Goal: Transaction & Acquisition: Obtain resource

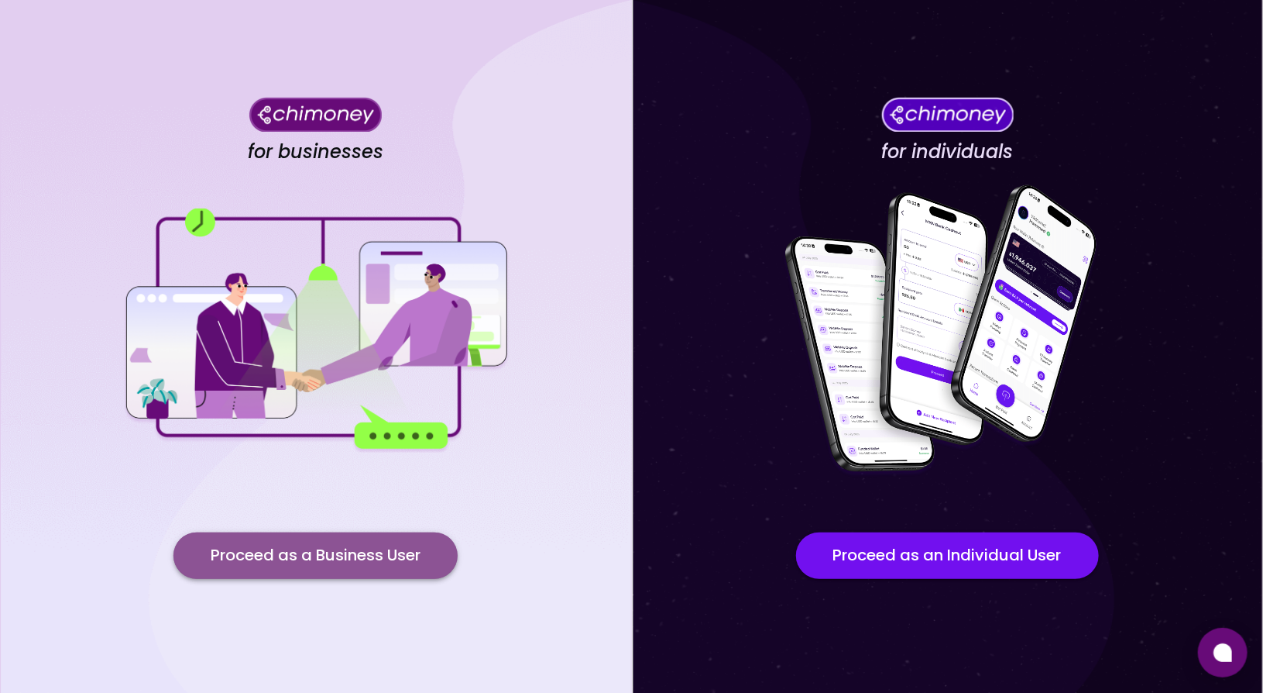
click at [315, 564] on button "Proceed as a Business User" at bounding box center [316, 555] width 284 height 46
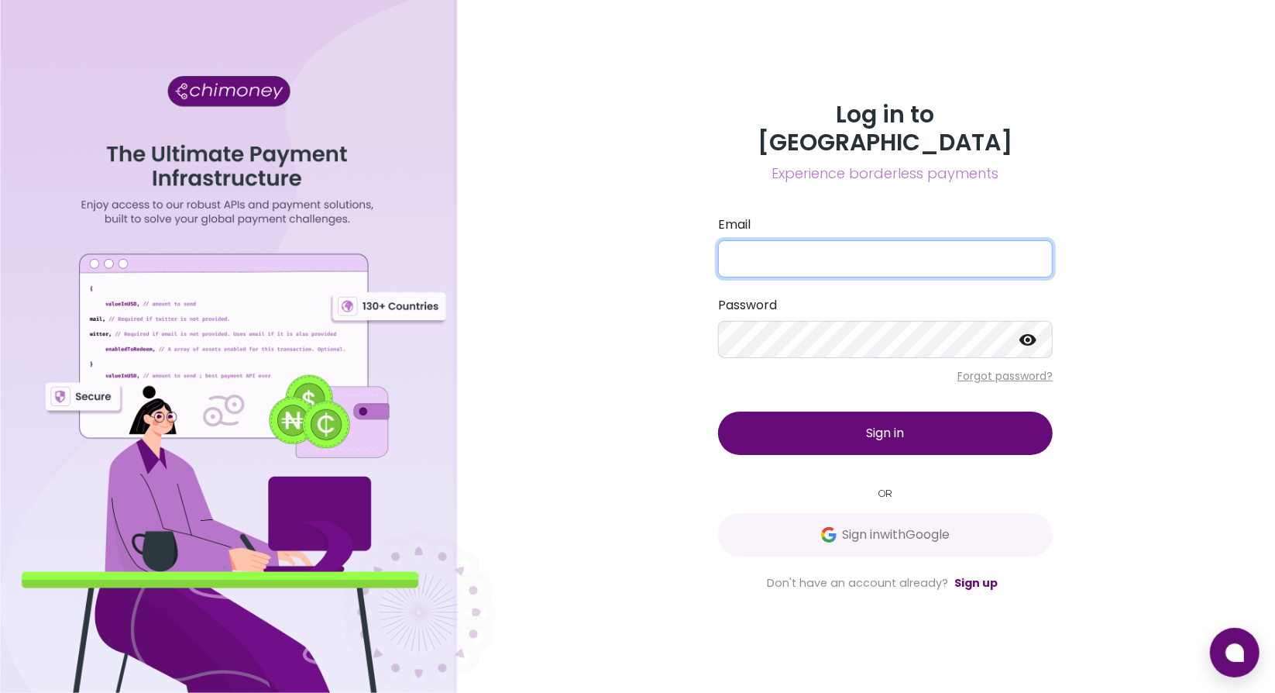
type input "[EMAIL_ADDRESS][DOMAIN_NAME]"
click at [899, 424] on span "Sign in" at bounding box center [886, 433] width 38 height 18
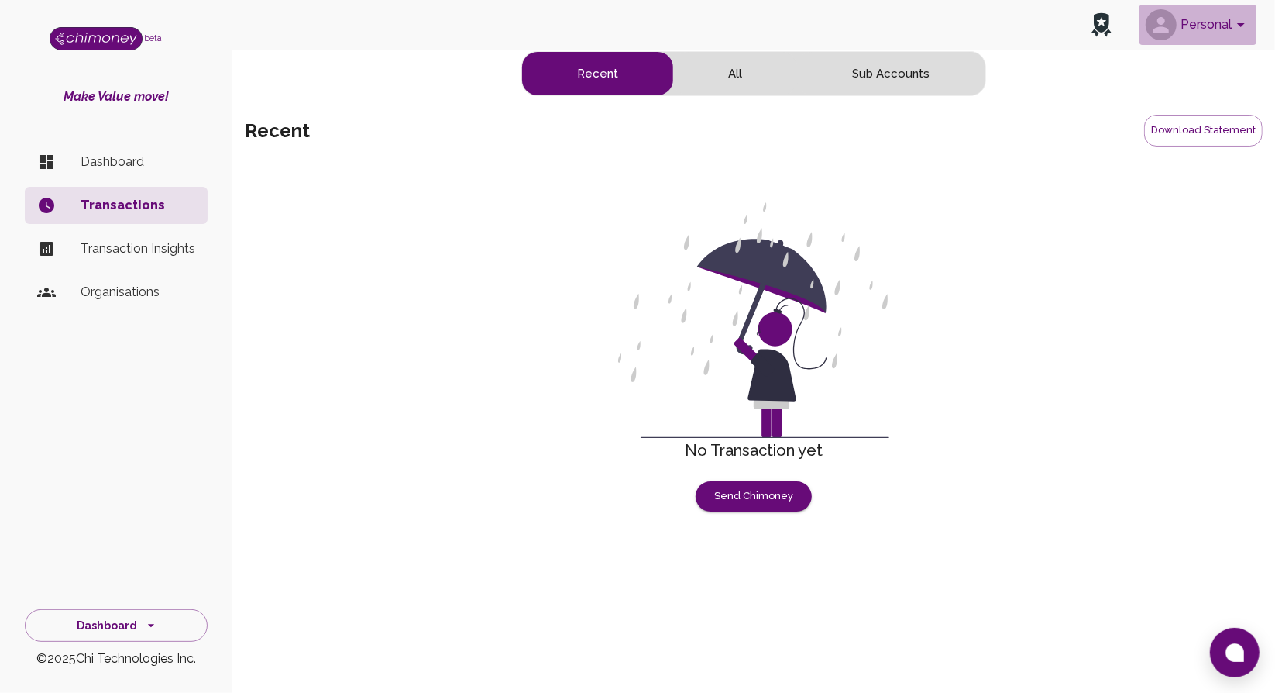
click at [1209, 24] on button "Personal" at bounding box center [1198, 25] width 117 height 40
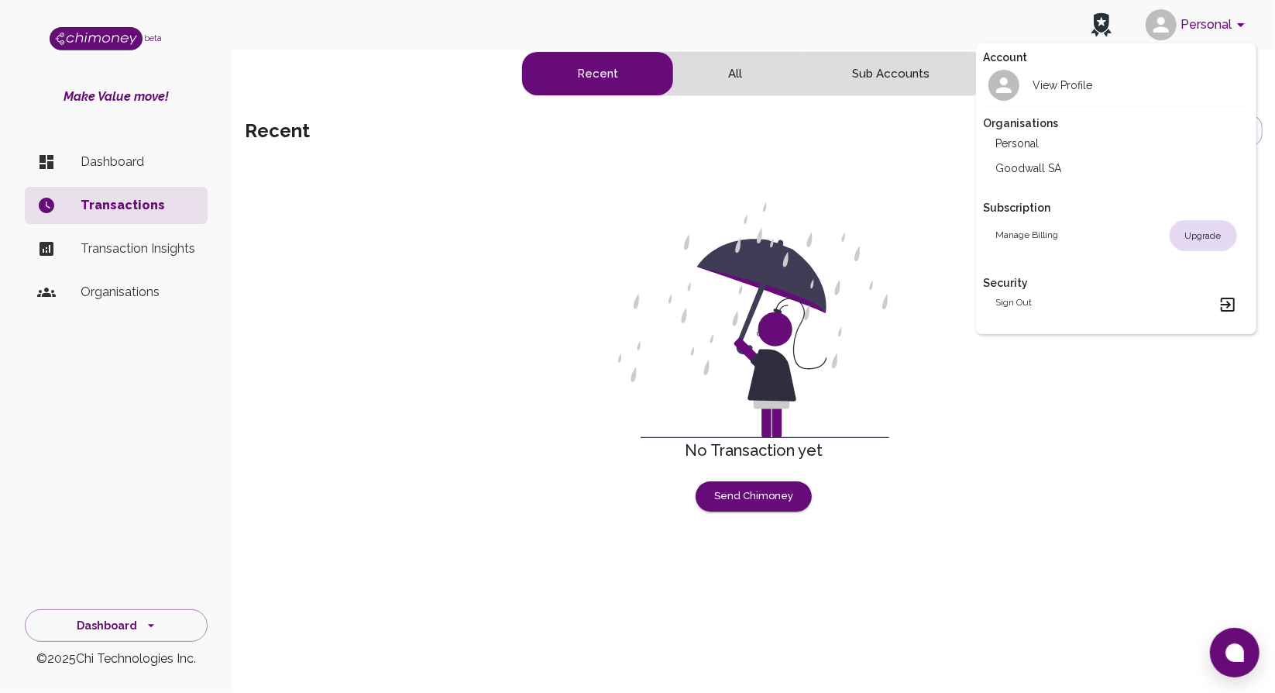
click at [1034, 167] on li "Goodwall SA" at bounding box center [1117, 168] width 266 height 25
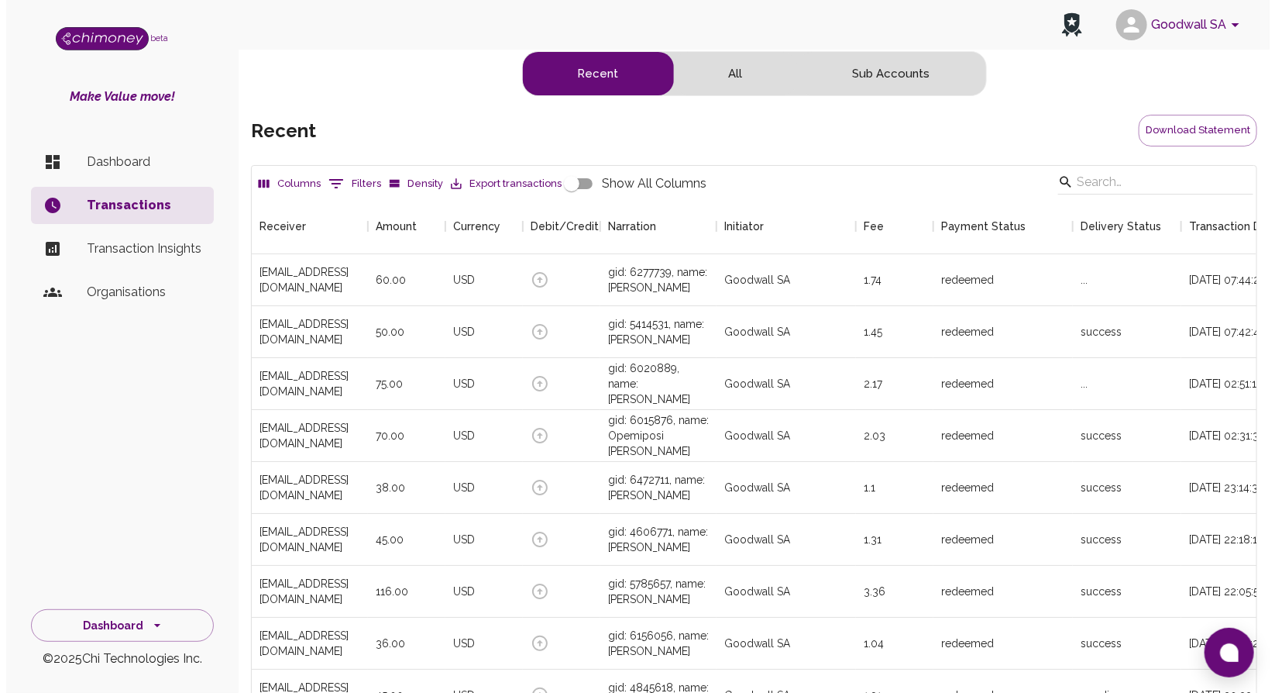
scroll to position [574, 994]
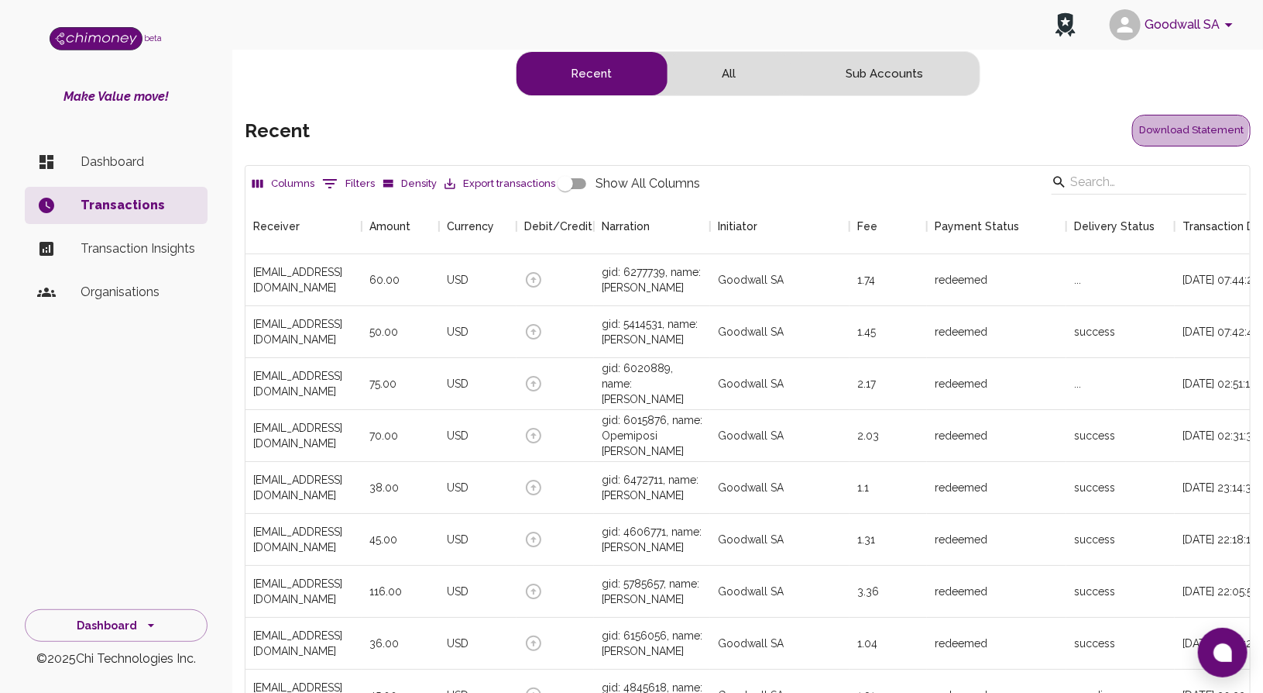
click at [1191, 125] on button "Download Statement" at bounding box center [1192, 131] width 119 height 32
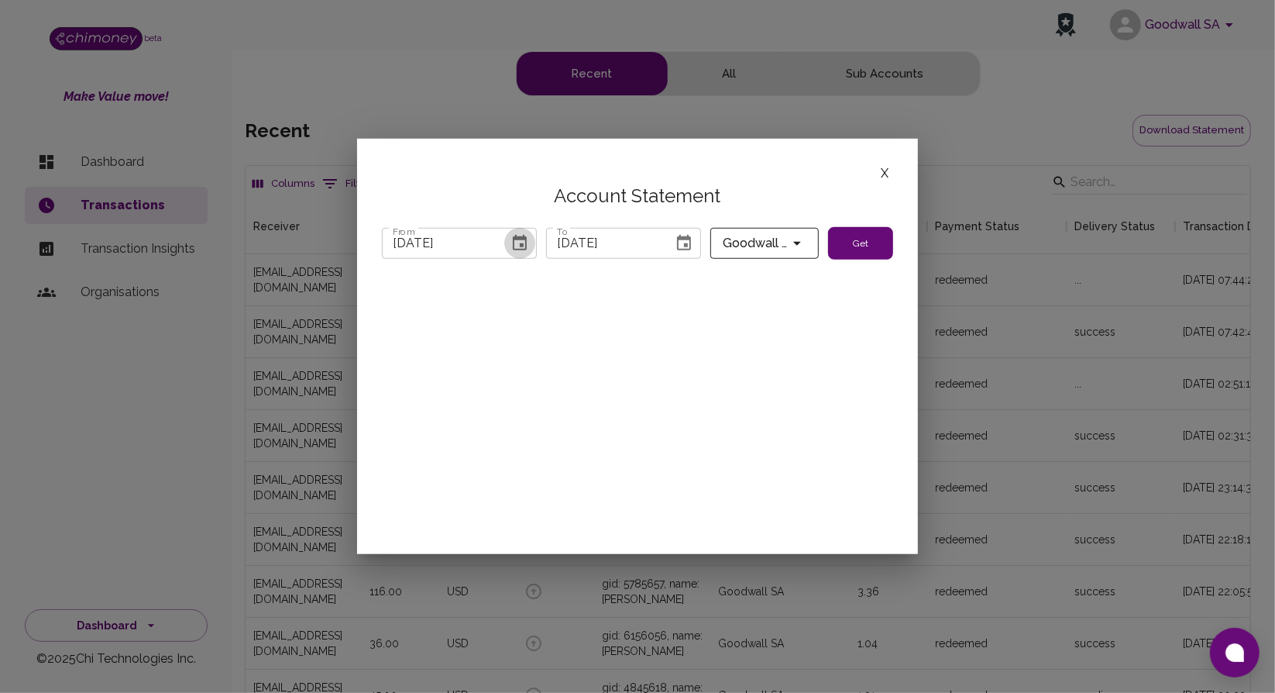
click at [521, 243] on icon "Choose date, selected date is Jul 31, 2025" at bounding box center [520, 242] width 14 height 15
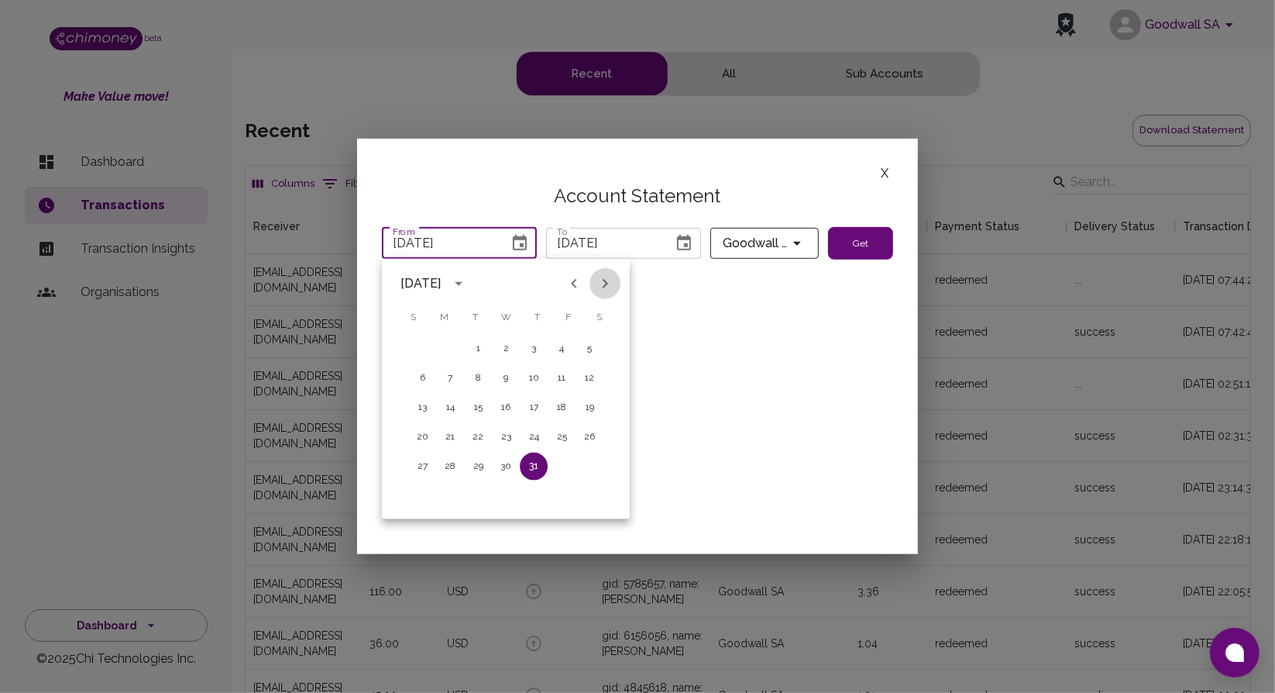
click at [603, 285] on icon "Next month" at bounding box center [605, 283] width 19 height 19
click at [565, 352] on button "1" at bounding box center [562, 349] width 28 height 28
type input "08/01/2025"
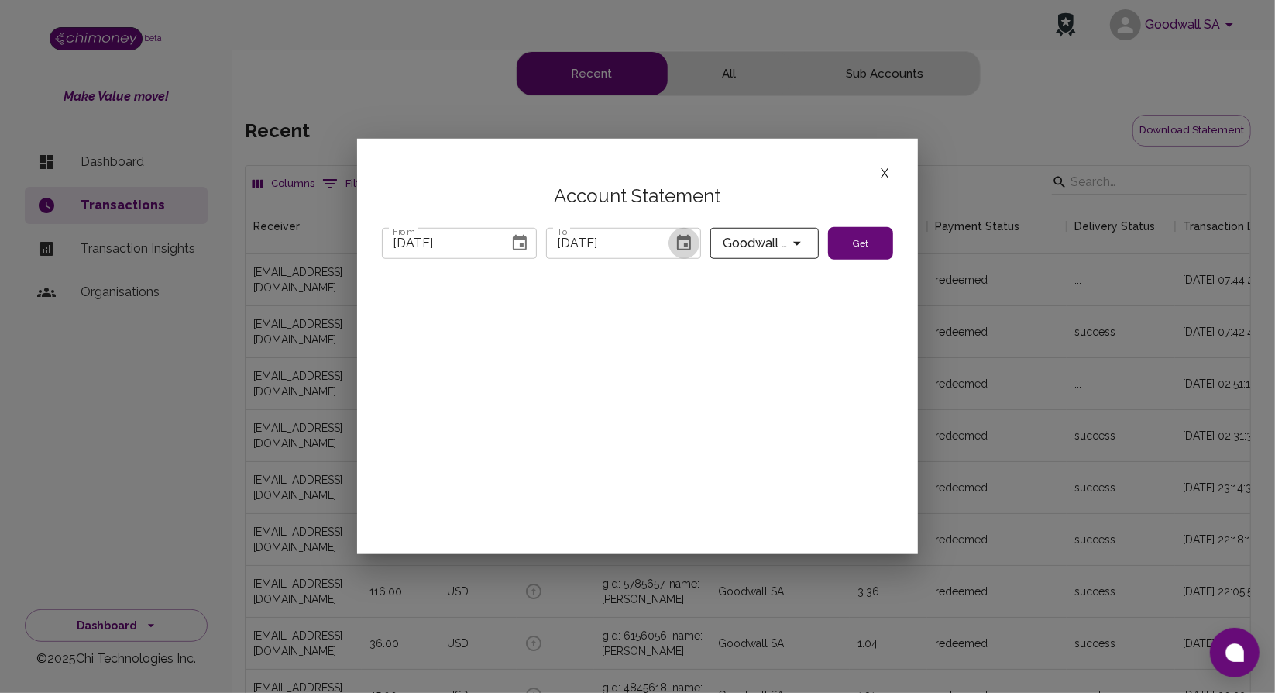
click at [680, 242] on icon "Choose date, selected date is Sep 4, 2025" at bounding box center [684, 243] width 19 height 19
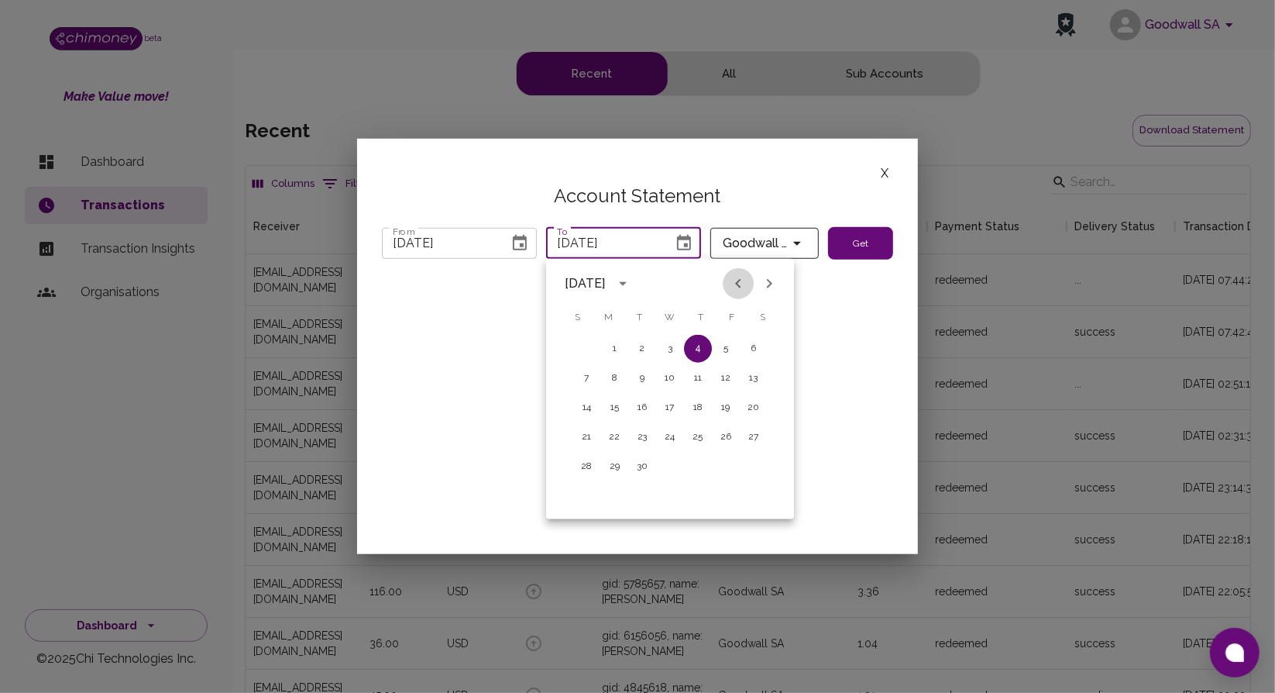
click at [735, 285] on icon "Previous month" at bounding box center [738, 283] width 19 height 19
click at [577, 487] on button "31" at bounding box center [586, 496] width 28 height 28
type input "08/31/2025"
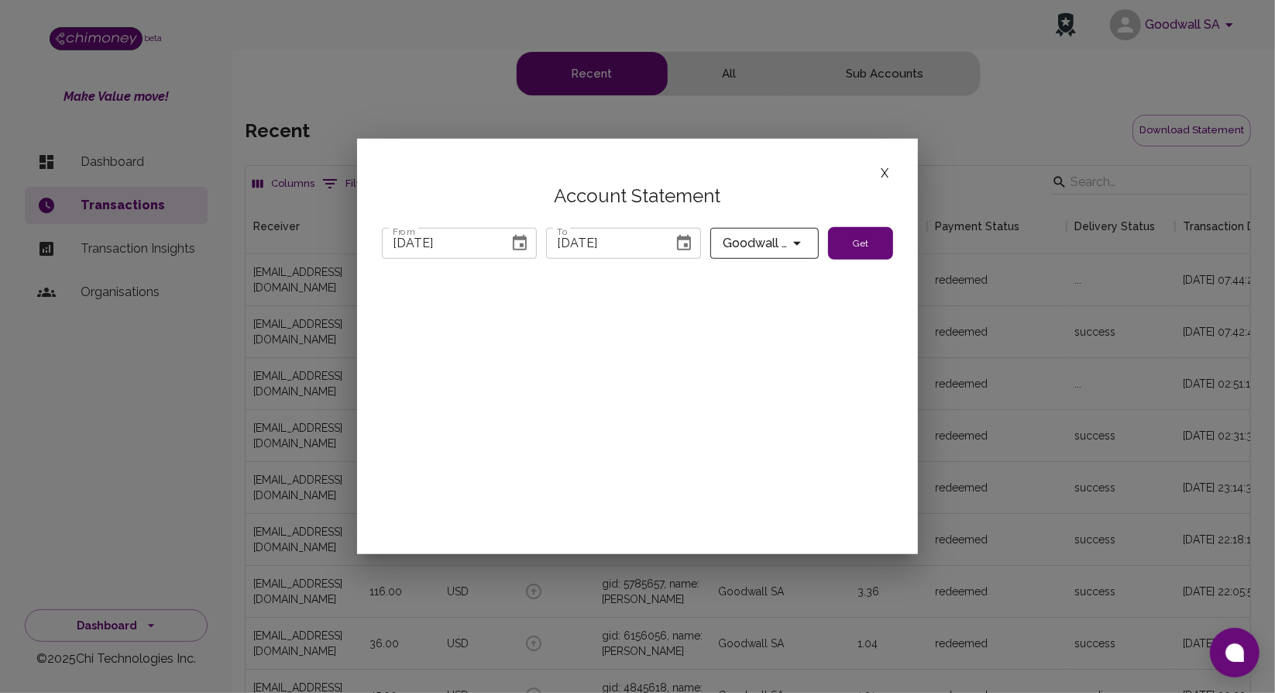
click at [868, 240] on button "Get" at bounding box center [860, 243] width 65 height 33
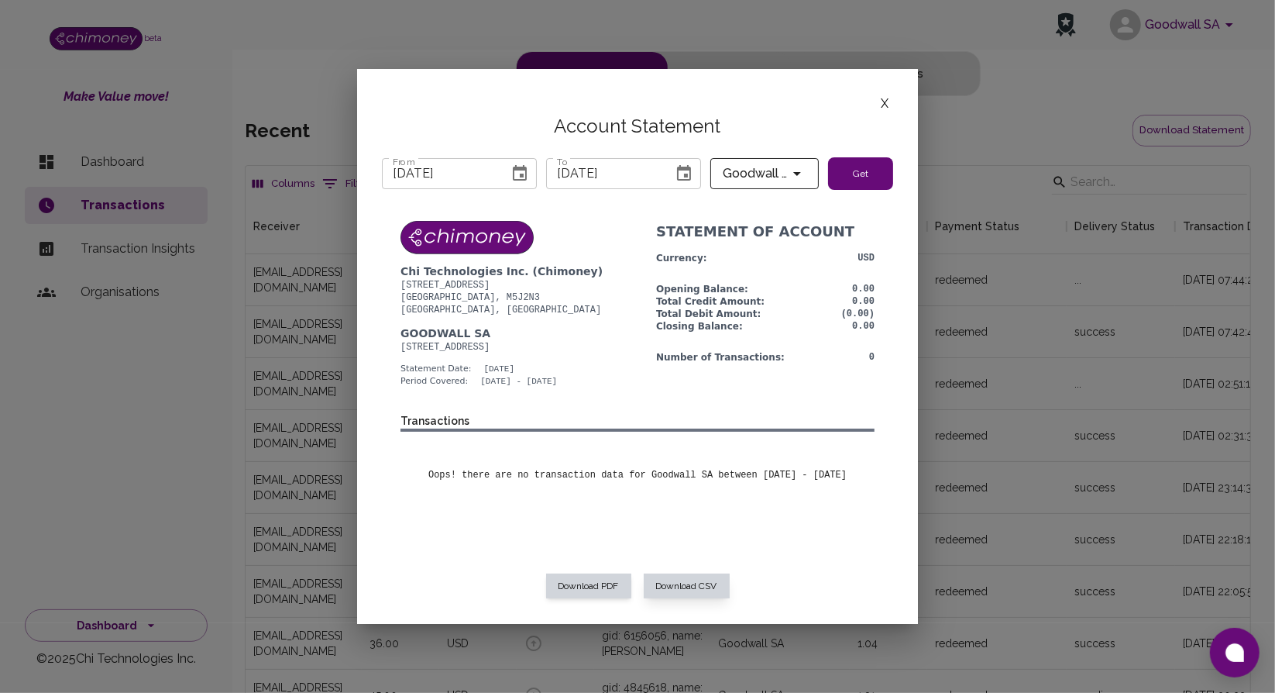
click at [665, 582] on button "Download CSV" at bounding box center [687, 585] width 86 height 25
